Goal: Task Accomplishment & Management: Understand process/instructions

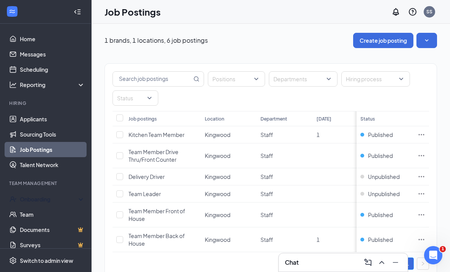
click at [40, 192] on div "Onboarding" at bounding box center [46, 198] width 92 height 15
click at [31, 215] on link "Overview" at bounding box center [52, 214] width 65 height 15
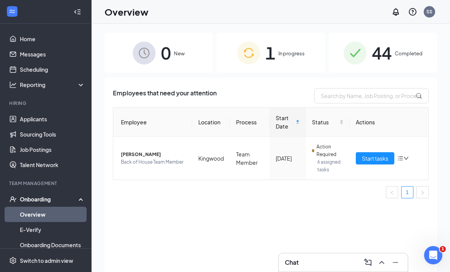
click at [371, 159] on span "Start tasks" at bounding box center [375, 158] width 26 height 8
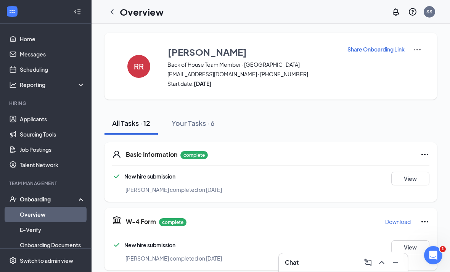
click at [417, 50] on img at bounding box center [417, 49] width 9 height 9
click at [364, 76] on div "Share Onboarding Link" at bounding box center [384, 66] width 75 height 42
click at [368, 45] on p "Share Onboarding Link" at bounding box center [376, 49] width 57 height 8
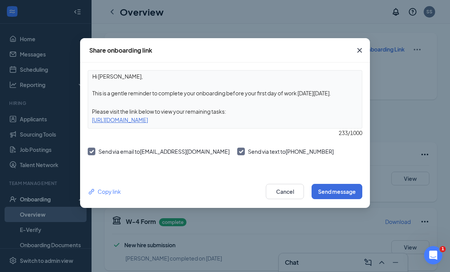
click at [288, 191] on button "Cancel" at bounding box center [285, 191] width 38 height 15
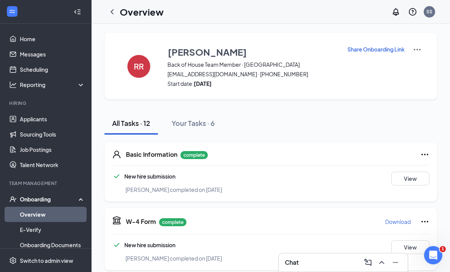
click at [39, 217] on link "Overview" at bounding box center [52, 214] width 65 height 15
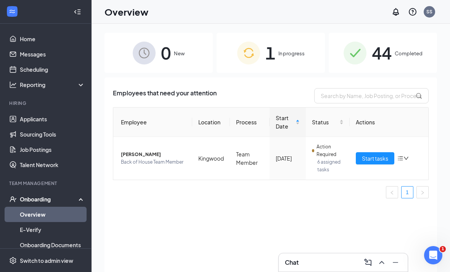
click at [373, 159] on span "Start tasks" at bounding box center [375, 158] width 26 height 8
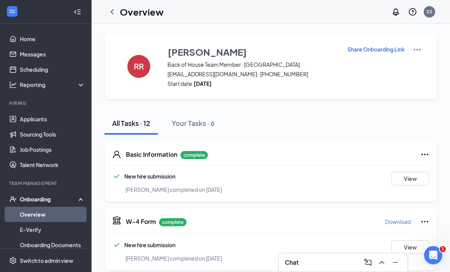
click at [374, 51] on p "Share Onboarding Link" at bounding box center [376, 49] width 57 height 8
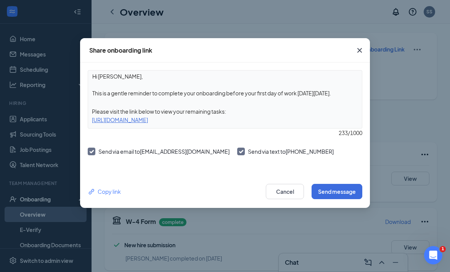
click at [280, 191] on button "Cancel" at bounding box center [285, 191] width 38 height 15
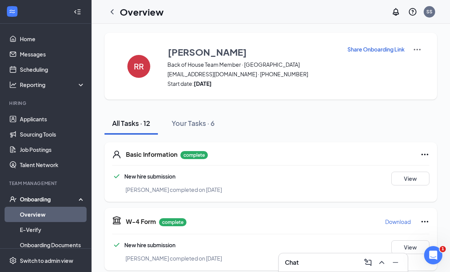
click at [379, 45] on p "Share Onboarding Link" at bounding box center [376, 49] width 57 height 8
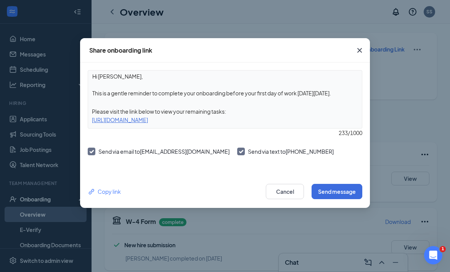
click at [227, 119] on div "[URL][DOMAIN_NAME]" at bounding box center [225, 120] width 274 height 8
click at [248, 120] on div "[URL][DOMAIN_NAME]" at bounding box center [225, 120] width 274 height 8
click at [120, 123] on div "[URL][DOMAIN_NAME]" at bounding box center [225, 120] width 274 height 8
click at [207, 122] on div "[URL][DOMAIN_NAME]" at bounding box center [225, 120] width 274 height 8
click at [154, 116] on div "[URL][DOMAIN_NAME]" at bounding box center [225, 120] width 274 height 8
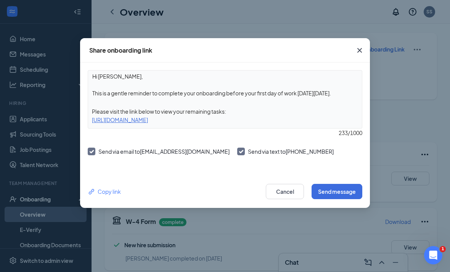
click at [113, 191] on div "Copy link" at bounding box center [104, 191] width 33 height 8
click at [293, 197] on button "Cancel" at bounding box center [285, 191] width 38 height 15
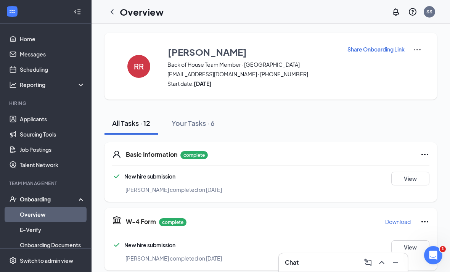
click at [434, 259] on icon "Open Intercom Messenger" at bounding box center [433, 255] width 13 height 13
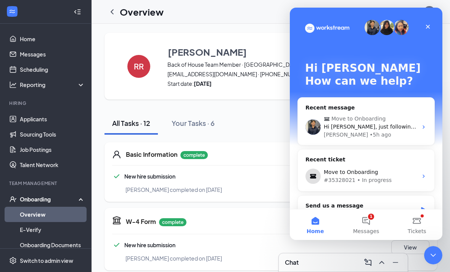
click at [436, 254] on icon "Close Intercom Messenger" at bounding box center [433, 255] width 9 height 9
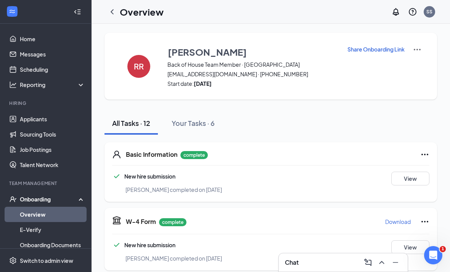
click at [386, 52] on p "Share Onboarding Link" at bounding box center [376, 49] width 57 height 8
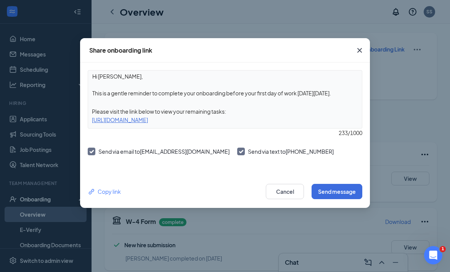
click at [268, 123] on div "[URL][DOMAIN_NAME]" at bounding box center [225, 120] width 274 height 8
click at [341, 193] on button "Send message" at bounding box center [337, 191] width 51 height 15
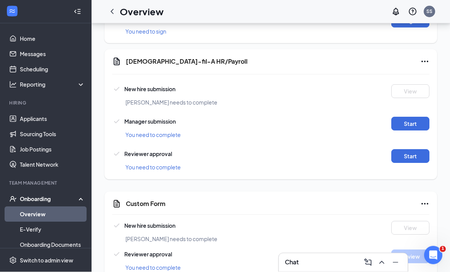
scroll to position [505, 0]
